Goal: Task Accomplishment & Management: Use online tool/utility

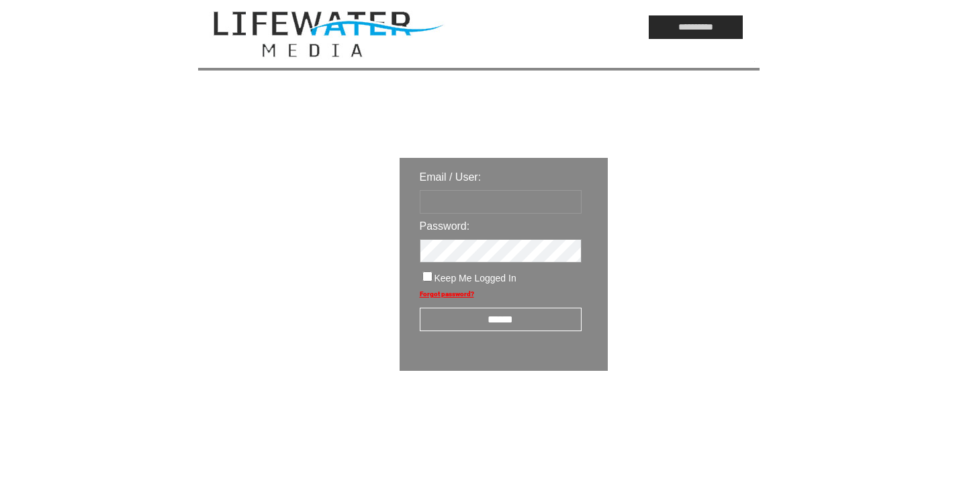
type input "*********"
click at [500, 316] on input "******" at bounding box center [501, 320] width 162 height 24
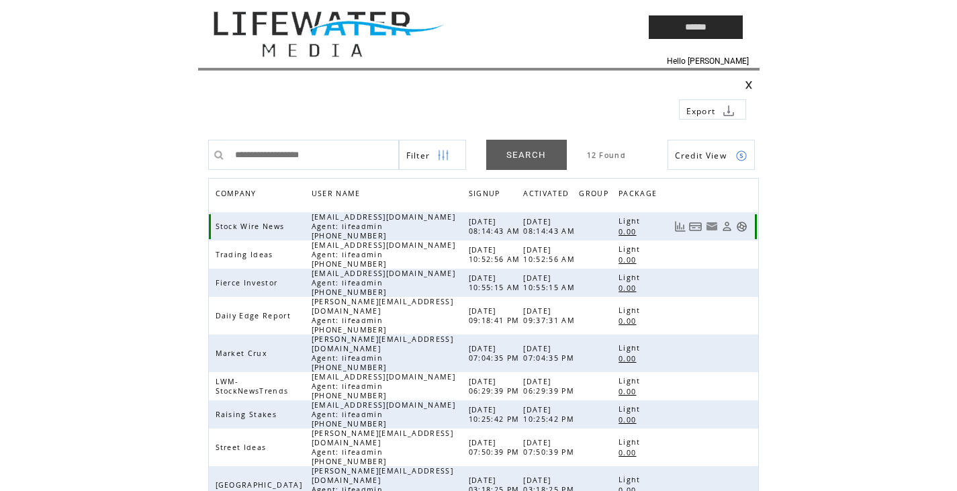
click at [741, 224] on link at bounding box center [741, 226] width 11 height 11
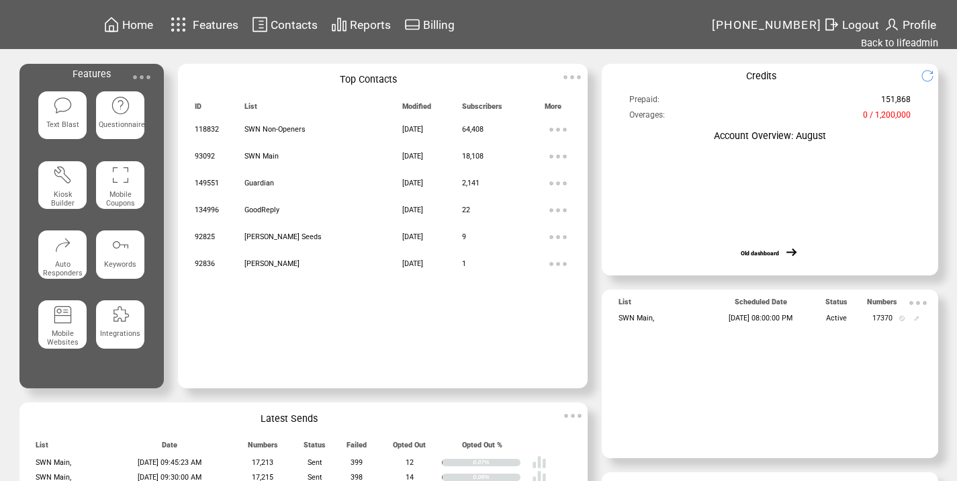
click at [152, 73] on img at bounding box center [141, 77] width 27 height 27
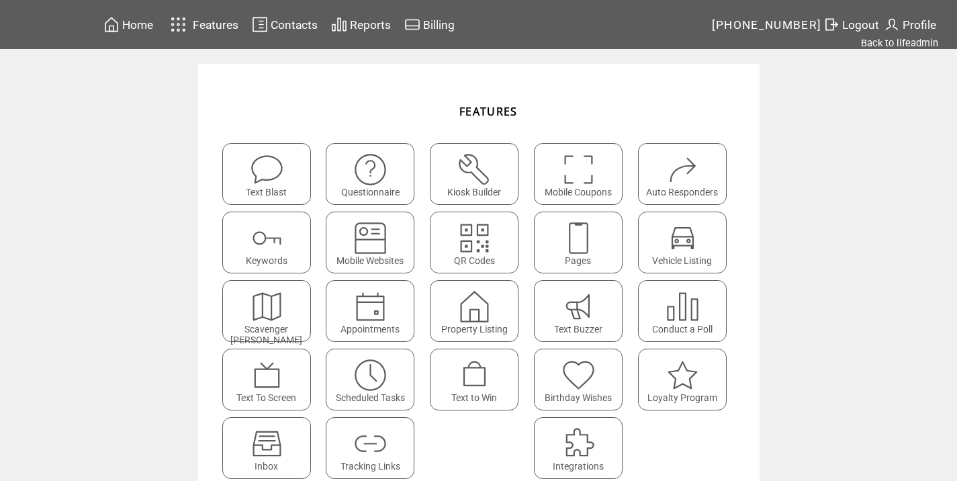
click at [374, 377] on img at bounding box center [371, 375] width 36 height 36
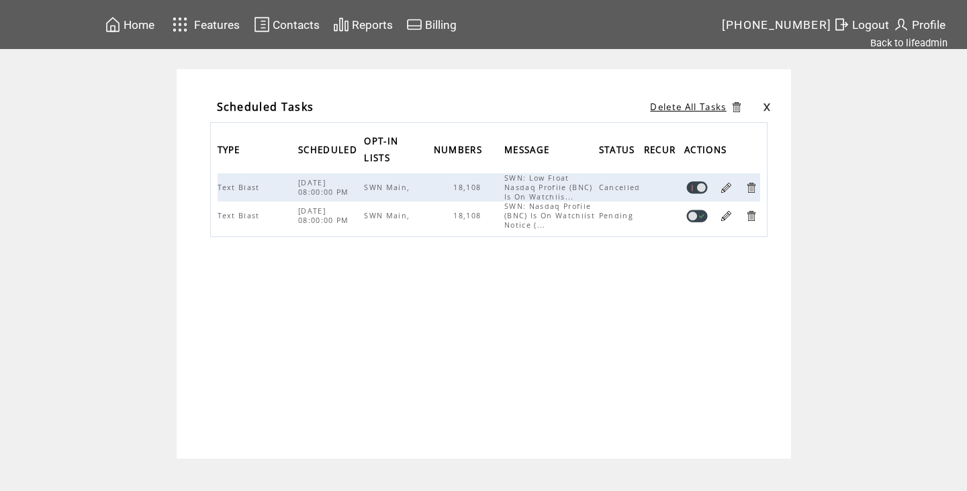
click at [751, 183] on link at bounding box center [751, 187] width 13 height 13
click at [729, 185] on link at bounding box center [726, 187] width 13 height 13
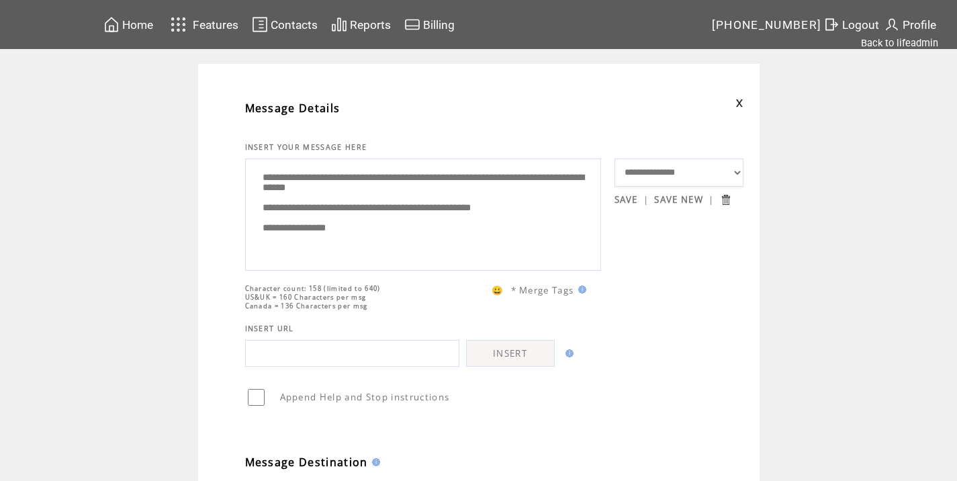
click at [896, 35] on td "Profile" at bounding box center [919, 24] width 76 height 49
click at [893, 45] on link "Back to lifeadmin" at bounding box center [899, 43] width 77 height 12
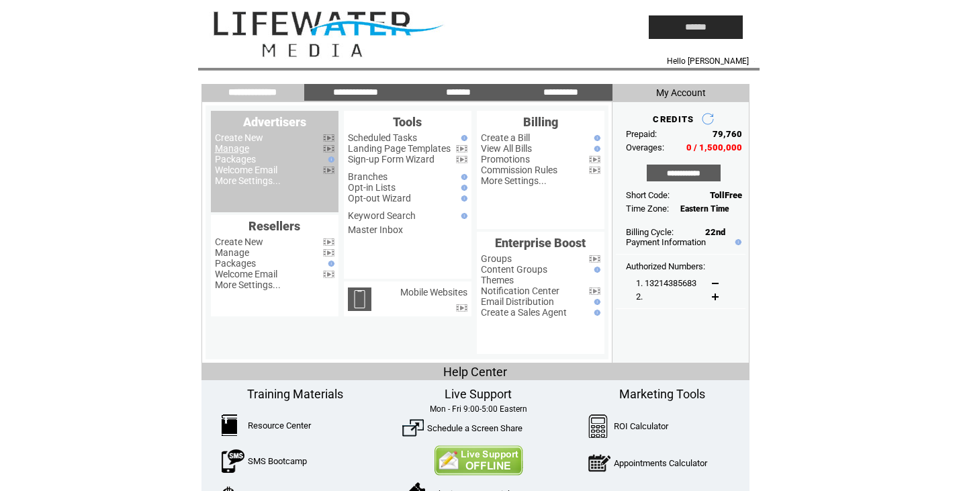
click at [226, 146] on link "Manage" at bounding box center [232, 148] width 34 height 11
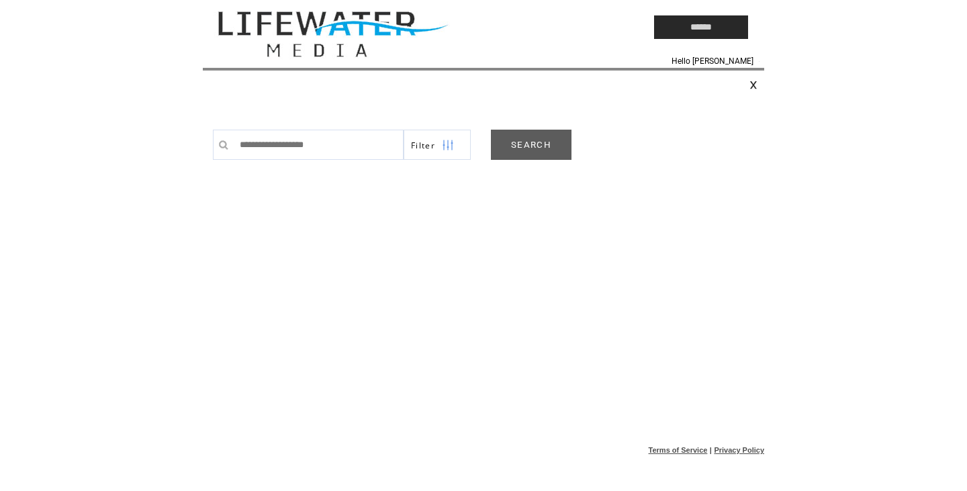
click at [543, 137] on link "SEARCH" at bounding box center [531, 145] width 81 height 30
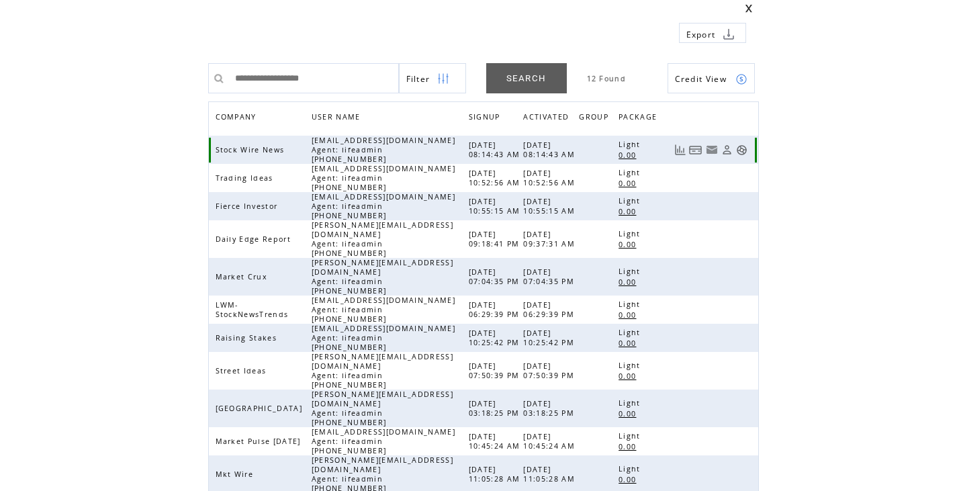
scroll to position [81, 0]
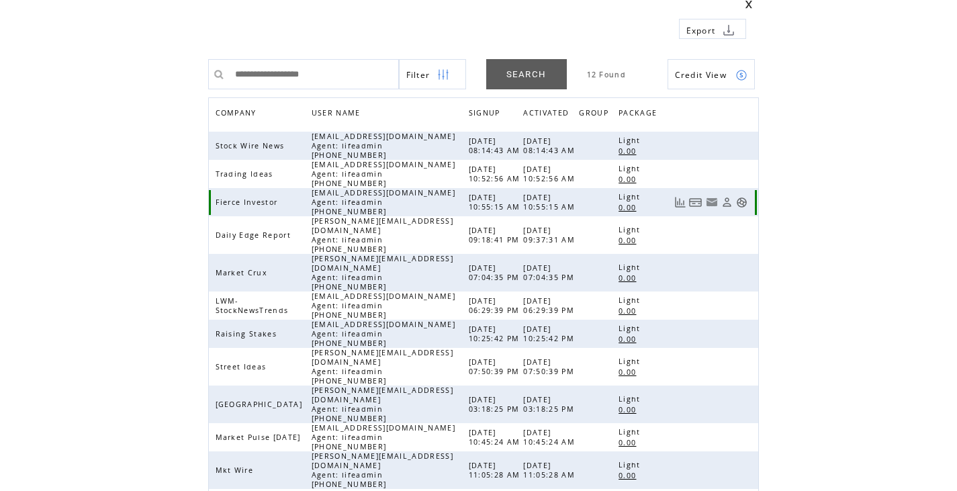
click at [742, 207] on link at bounding box center [741, 202] width 11 height 11
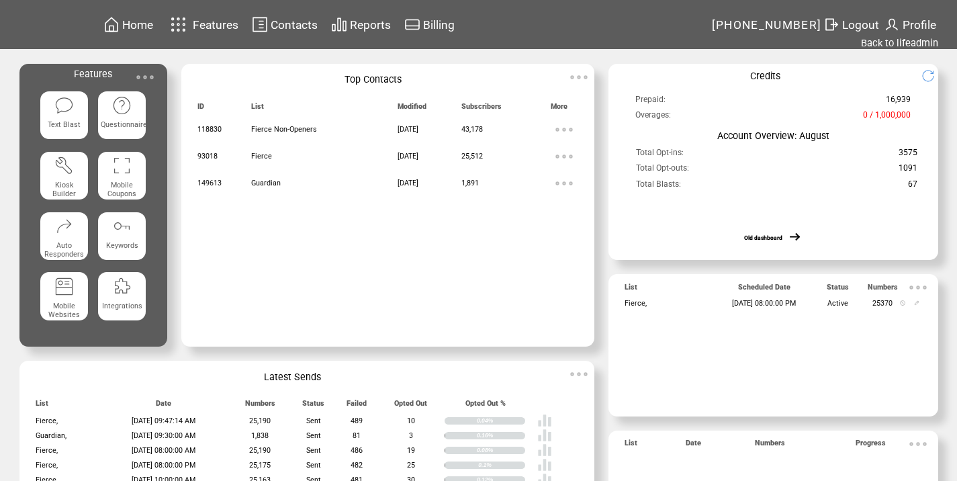
click at [139, 74] on img at bounding box center [145, 77] width 27 height 27
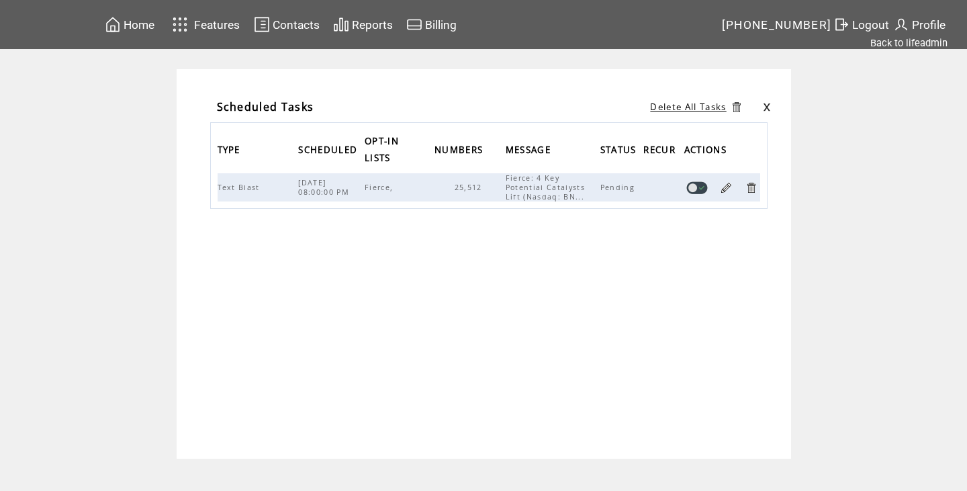
click at [729, 189] on link at bounding box center [726, 187] width 13 height 13
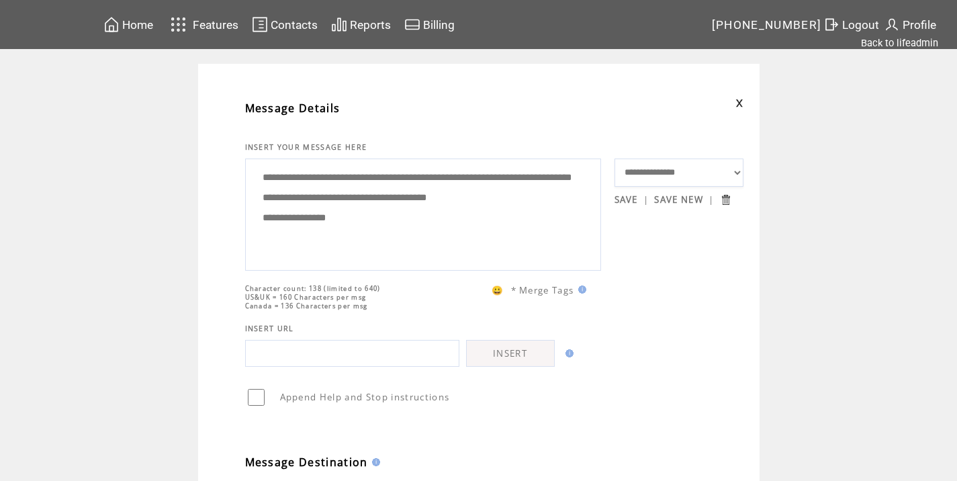
click at [743, 98] on td at bounding box center [678, 103] width 129 height 25
click at [743, 101] on link at bounding box center [739, 103] width 8 height 9
